Goal: Task Accomplishment & Management: Manage account settings

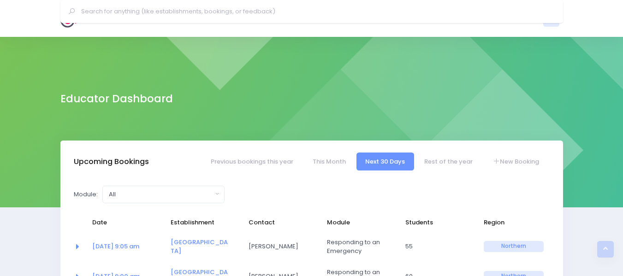
select select "5"
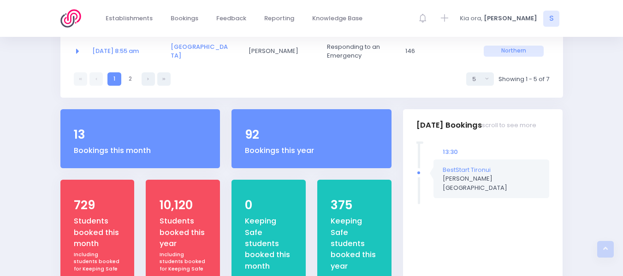
click at [71, 21] on img at bounding box center [73, 18] width 26 height 18
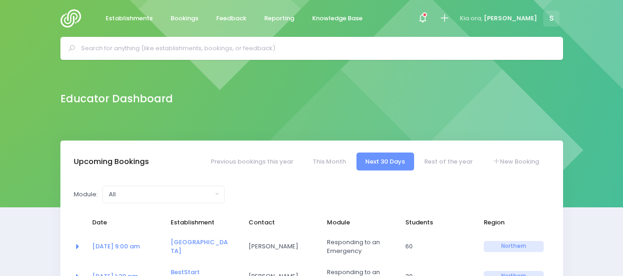
select select "5"
click at [107, 46] on input "text" at bounding box center [315, 49] width 469 height 14
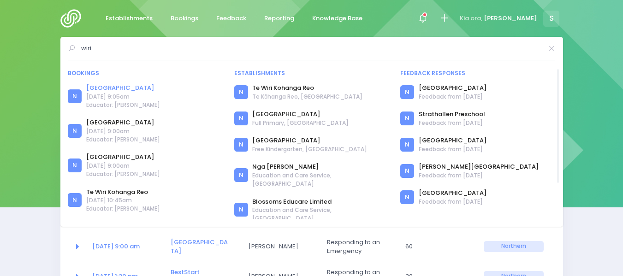
type input "wiri"
click at [113, 87] on link "[GEOGRAPHIC_DATA]" at bounding box center [123, 87] width 74 height 9
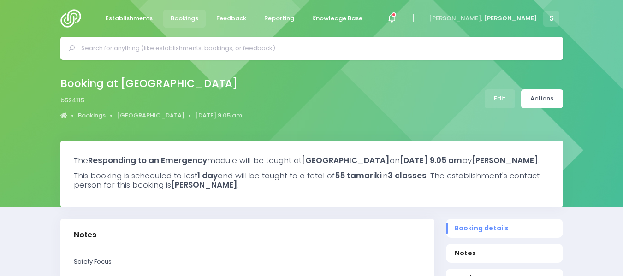
select select "5"
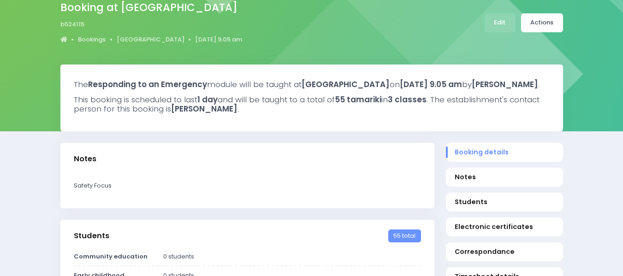
scroll to position [101, 0]
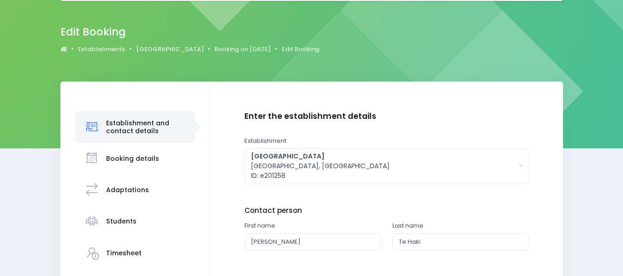
scroll to position [71, 0]
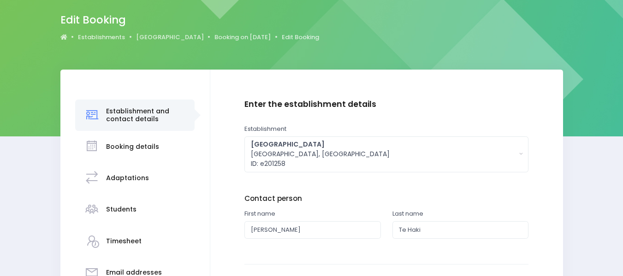
click at [125, 208] on h3 "Students" at bounding box center [121, 210] width 30 height 8
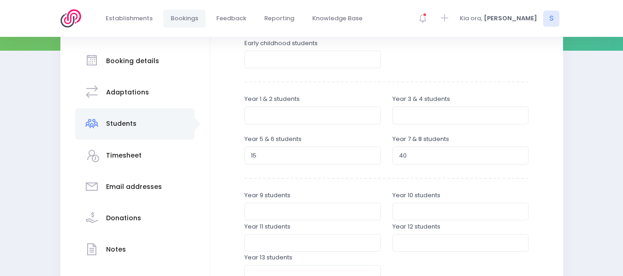
scroll to position [161, 0]
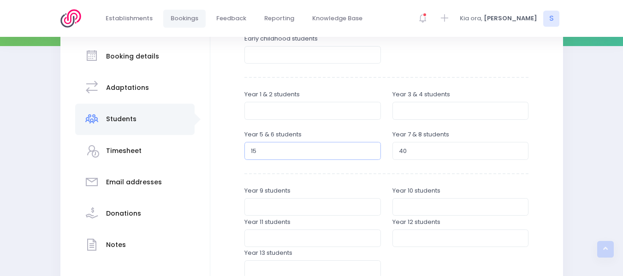
type input "16"
click at [370, 148] on input "16" at bounding box center [312, 151] width 137 height 18
click at [518, 148] on input "41" at bounding box center [461, 151] width 137 height 18
click at [518, 148] on input "42" at bounding box center [461, 151] width 137 height 18
click at [518, 148] on input "43" at bounding box center [461, 151] width 137 height 18
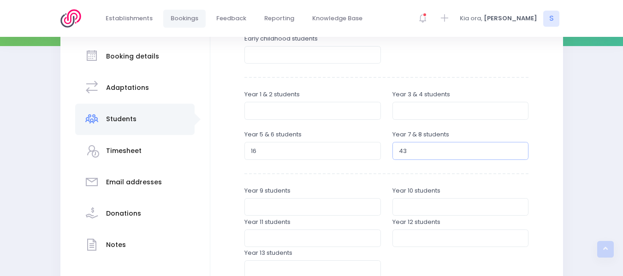
click at [518, 148] on input "44" at bounding box center [461, 151] width 137 height 18
click at [518, 148] on input "45" at bounding box center [461, 151] width 137 height 18
type input "46"
click at [518, 148] on input "46" at bounding box center [461, 151] width 137 height 18
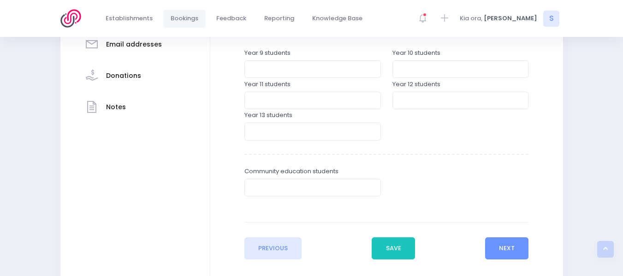
scroll to position [354, 0]
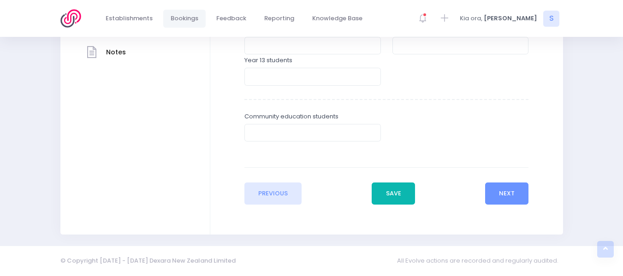
click at [398, 197] on button "Save" at bounding box center [393, 194] width 43 height 22
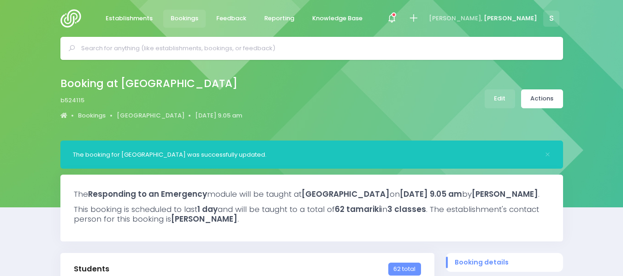
select select "5"
click at [554, 98] on link "Actions" at bounding box center [542, 98] width 42 height 19
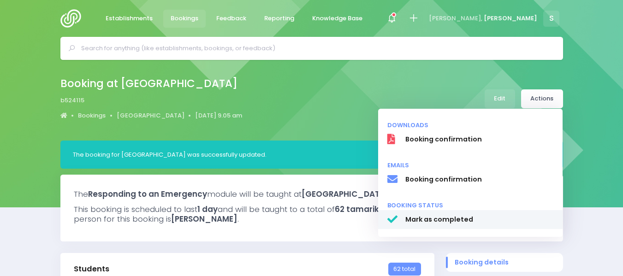
click at [435, 218] on span "Mark as completed" at bounding box center [479, 220] width 149 height 10
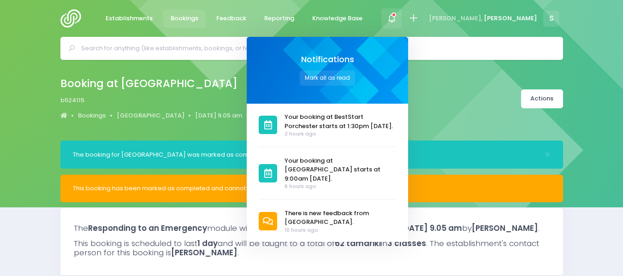
select select "5"
click at [387, 209] on span "There is new feedback from [GEOGRAPHIC_DATA]." at bounding box center [341, 218] width 112 height 18
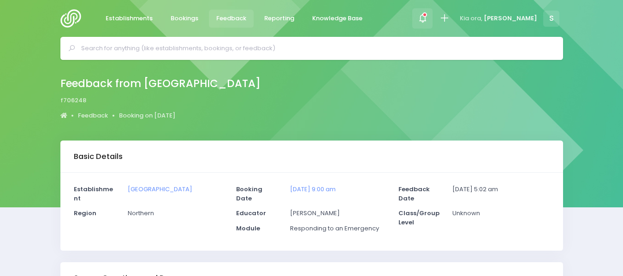
click at [427, 16] on icon at bounding box center [425, 14] width 5 height 5
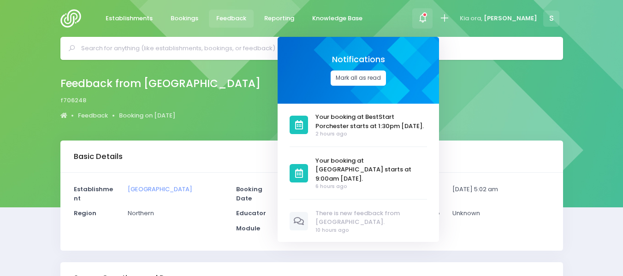
click at [386, 75] on button "Mark all as read" at bounding box center [358, 78] width 55 height 15
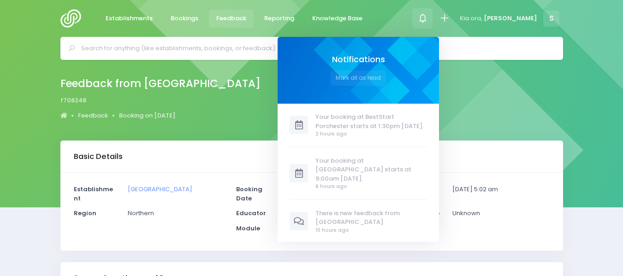
click at [523, 80] on div "Feedback from Paparimu School f706248 Feedback Booking on 11 September 2025" at bounding box center [312, 99] width 526 height 48
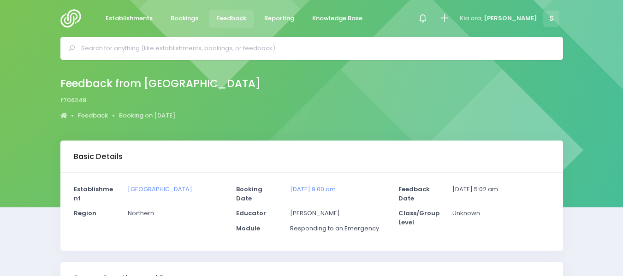
click at [67, 21] on img at bounding box center [73, 18] width 26 height 18
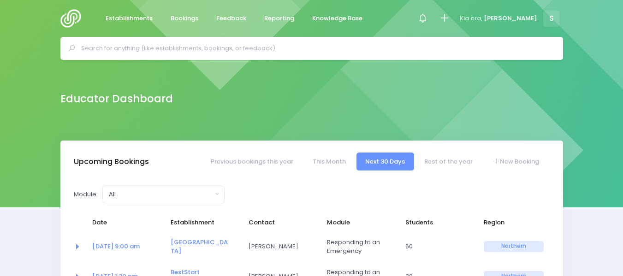
select select "5"
click at [106, 48] on input "text" at bounding box center [315, 49] width 469 height 14
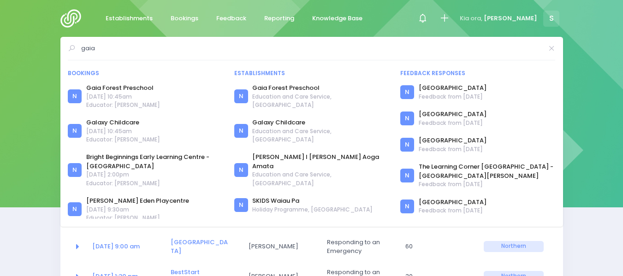
type input "gaia"
